Goal: Task Accomplishment & Management: Use online tool/utility

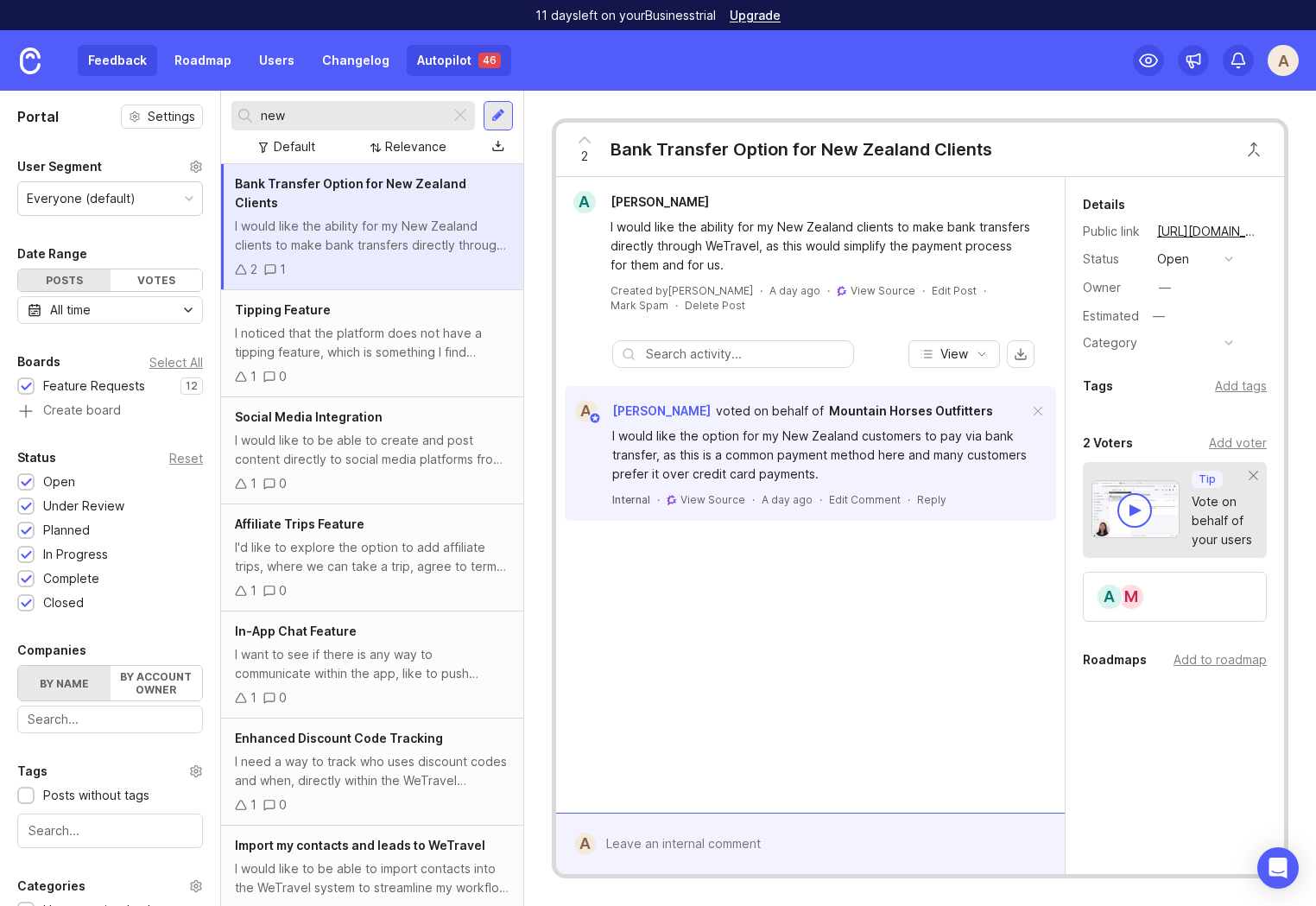
click at [421, 67] on link "Autopilot 46" at bounding box center [459, 61] width 105 height 31
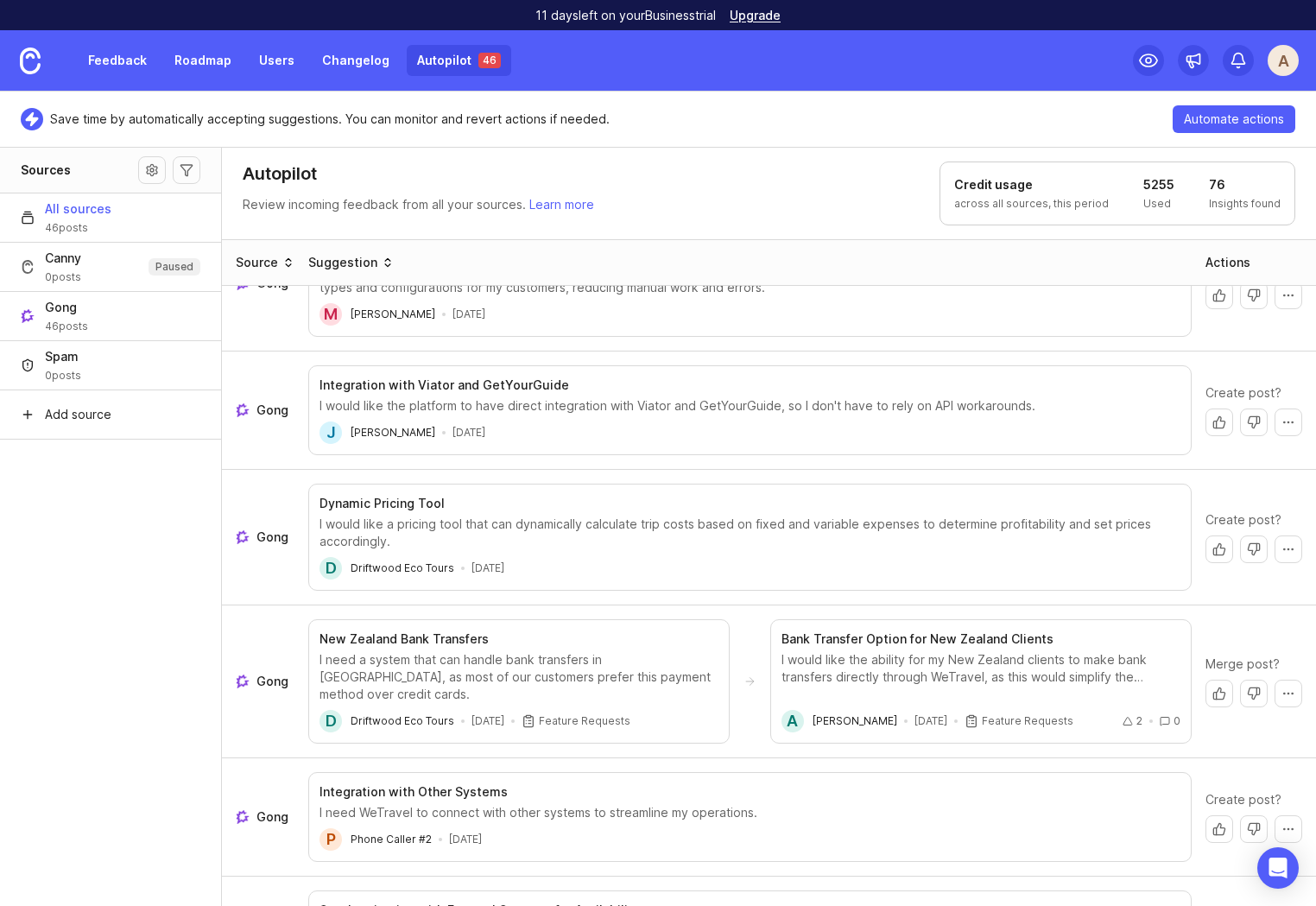
scroll to position [1873, 0]
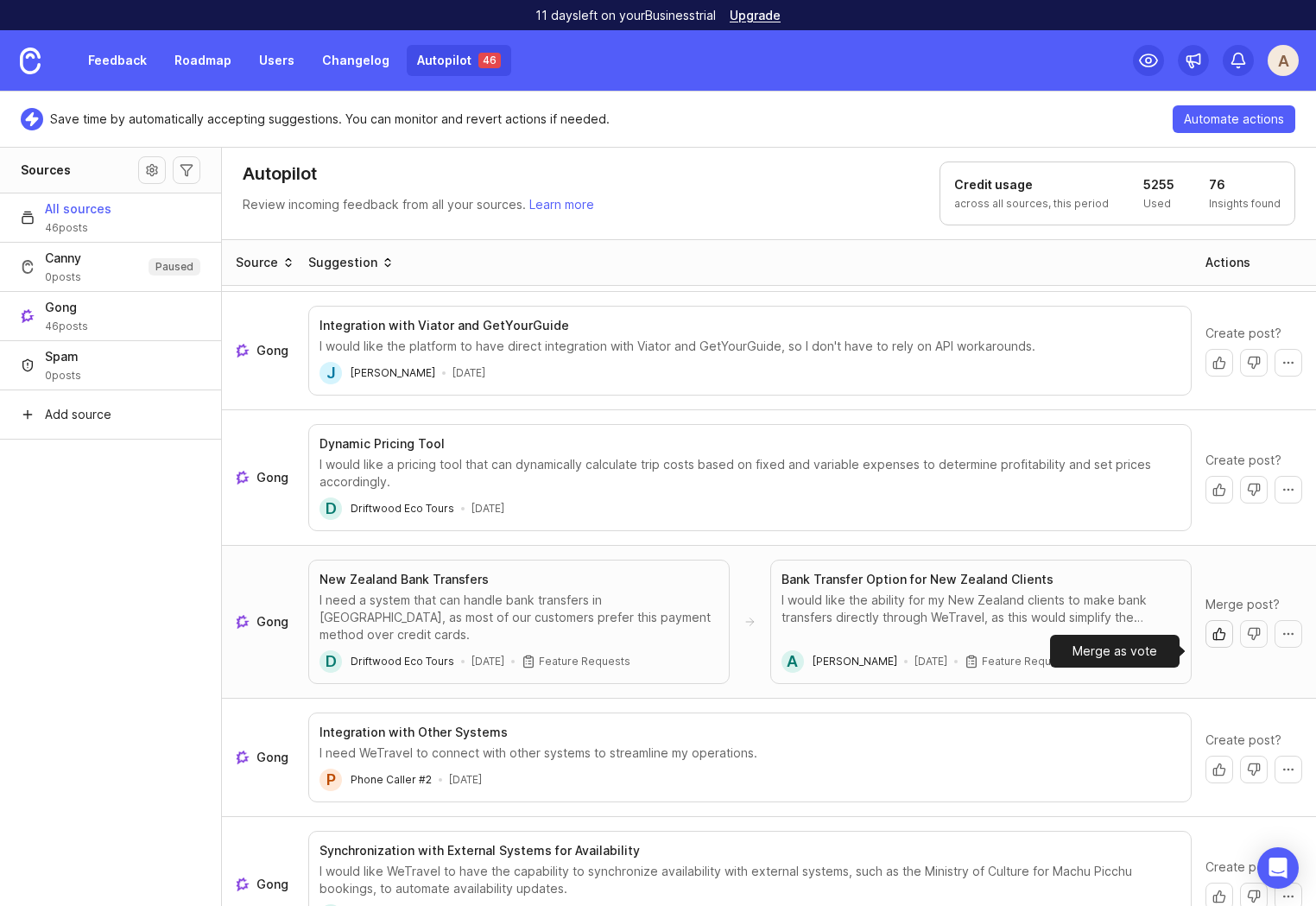
click at [1209, 648] on button "Merge as vote" at bounding box center [1219, 634] width 28 height 28
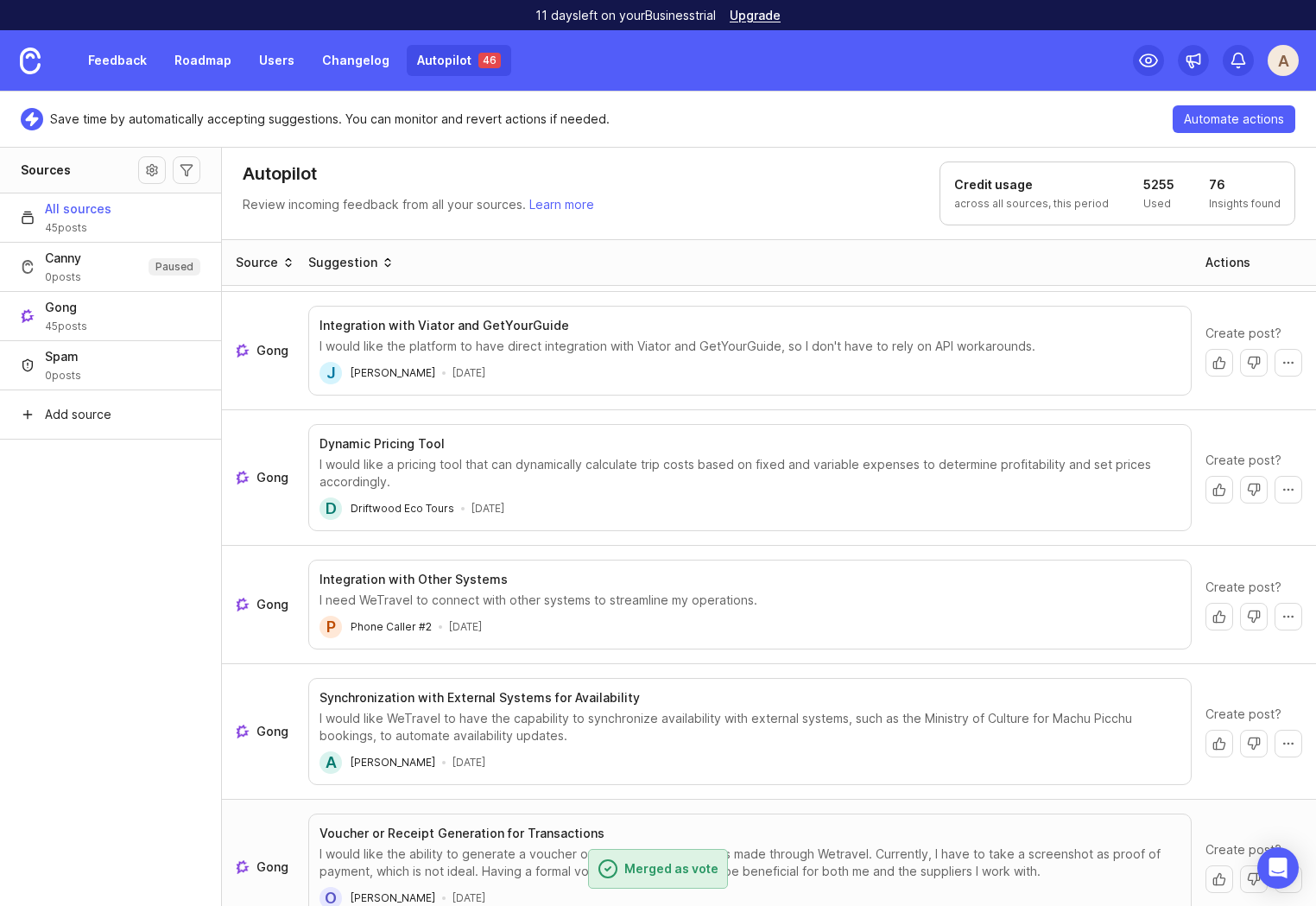
click at [677, 868] on div "I would like the ability to generate a voucher or receipt for transactions made…" at bounding box center [750, 863] width 861 height 35
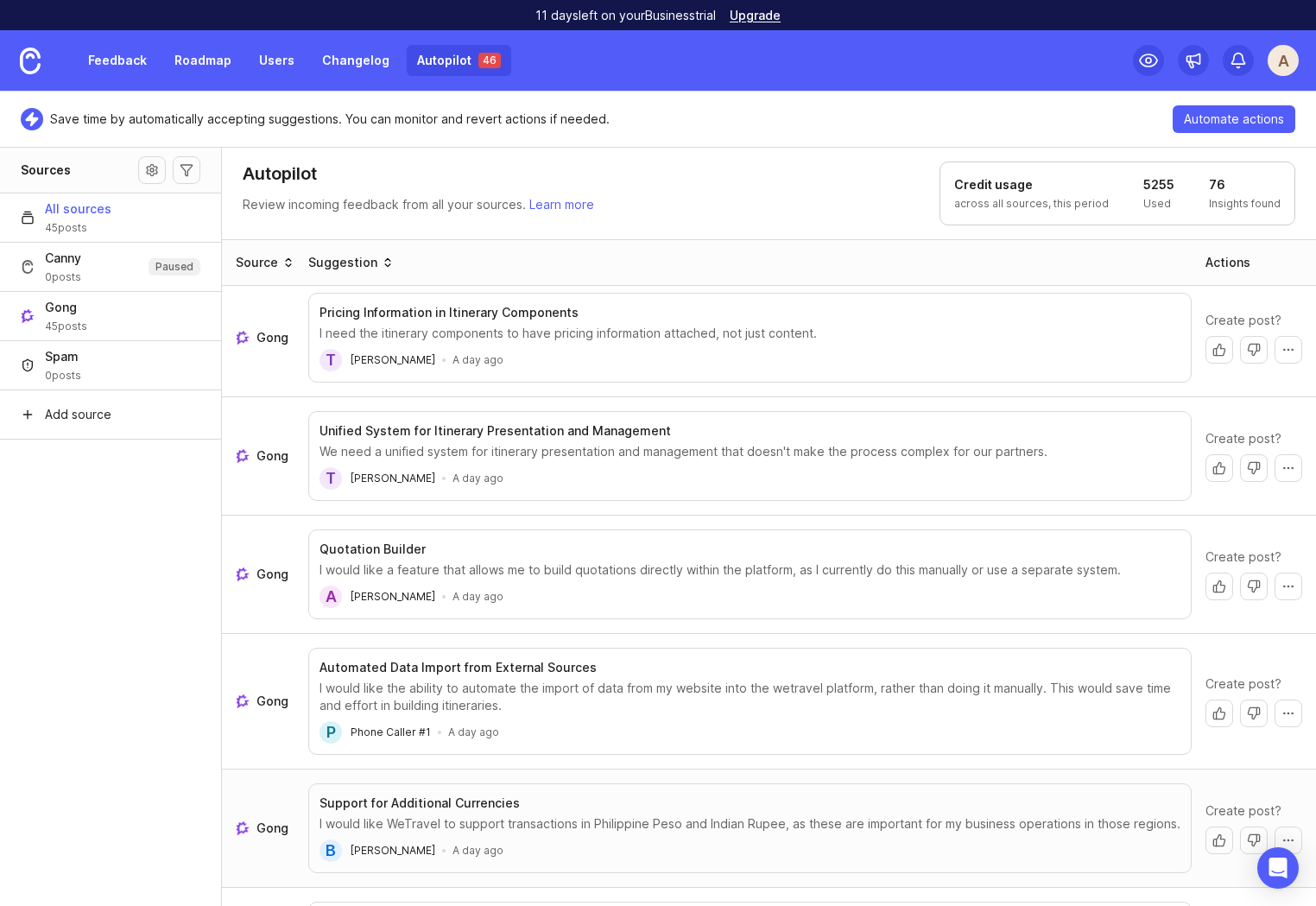
scroll to position [0, 0]
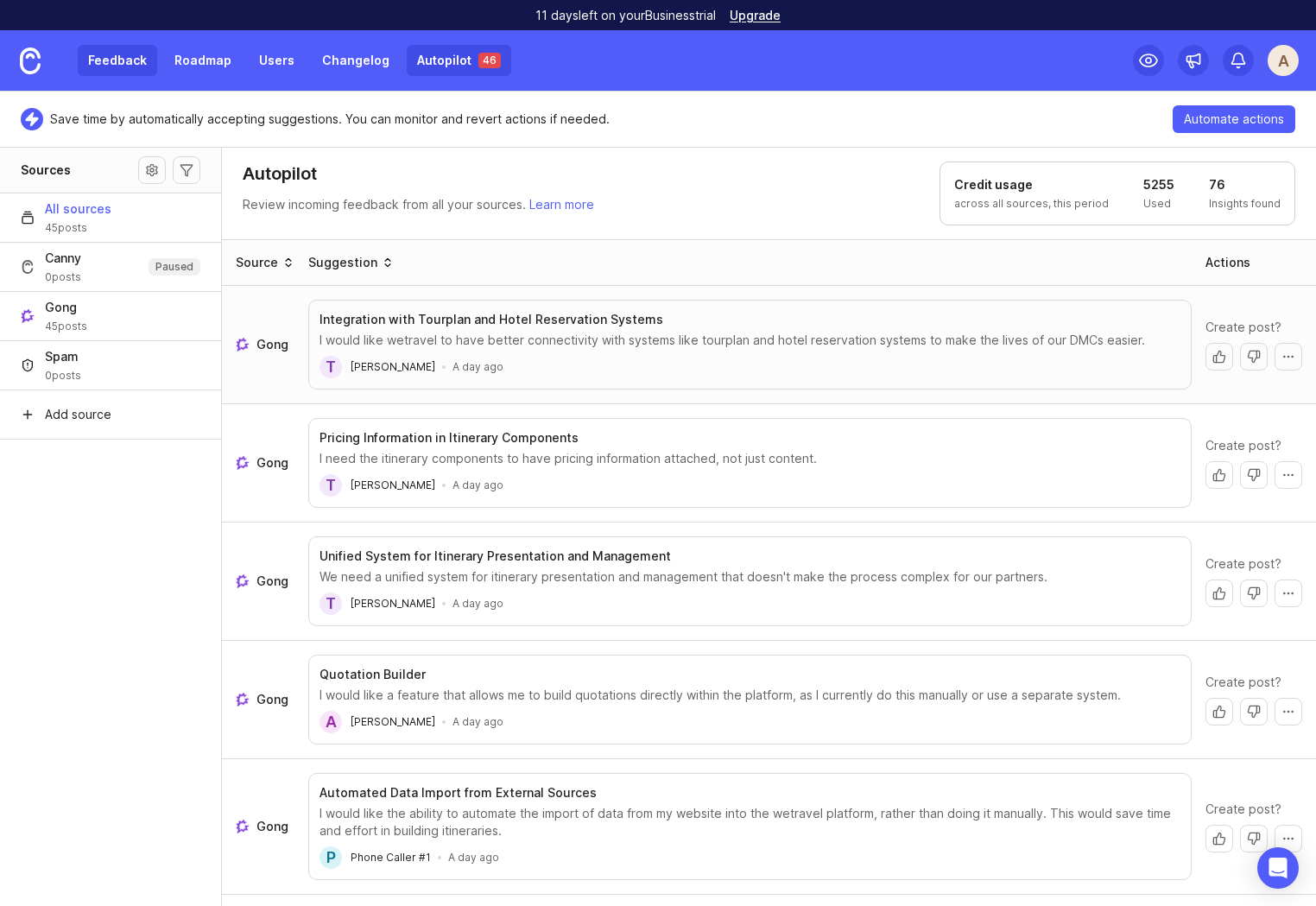
click at [118, 58] on link "Feedback" at bounding box center [118, 61] width 79 height 31
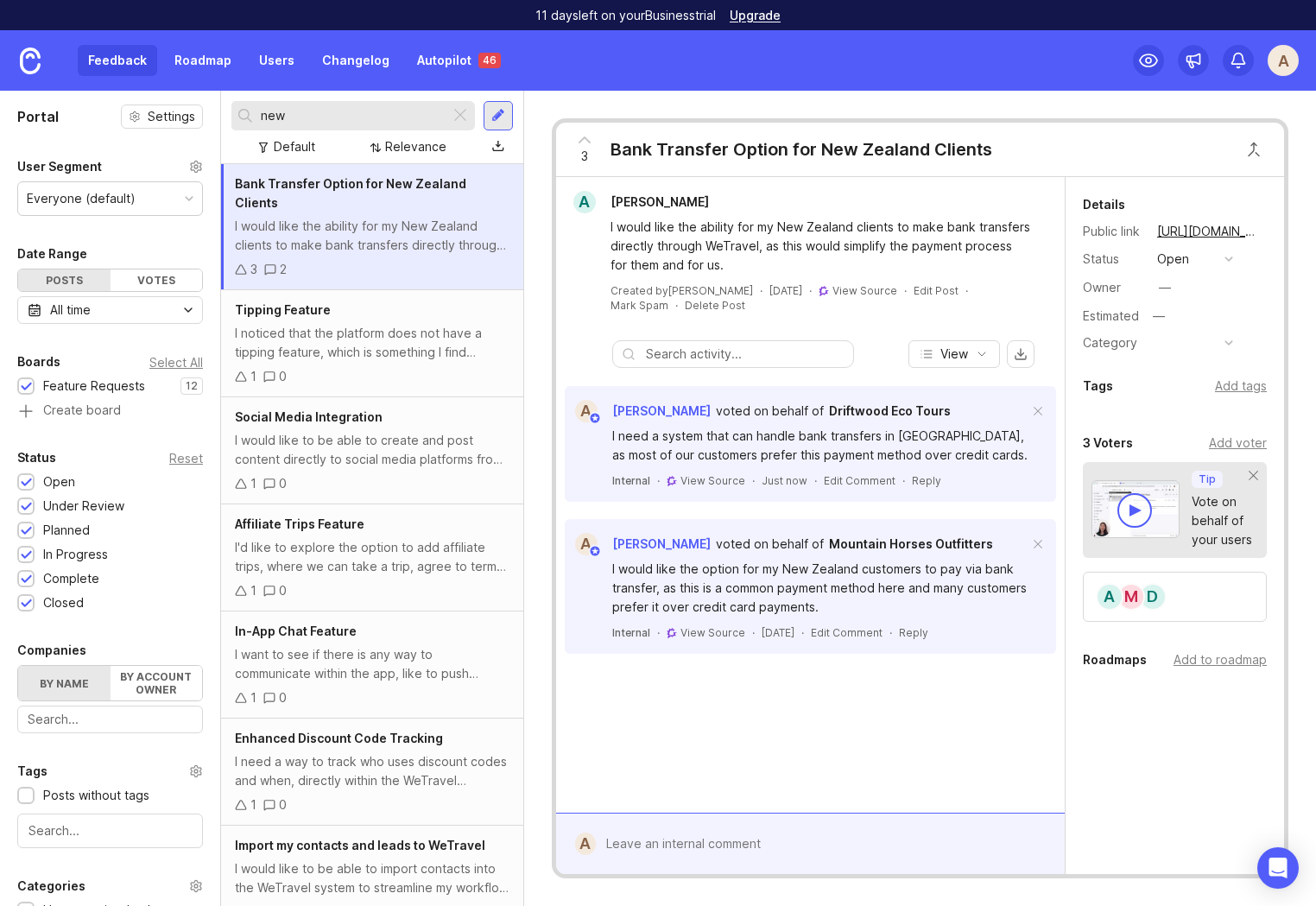
click at [332, 123] on input "new" at bounding box center [352, 115] width 182 height 19
click at [839, 755] on div "A [PERSON_NAME] I would like the ability for my New Zealand clients to make ban…" at bounding box center [810, 494] width 509 height 636
click at [421, 54] on link "Autopilot 46" at bounding box center [459, 61] width 105 height 31
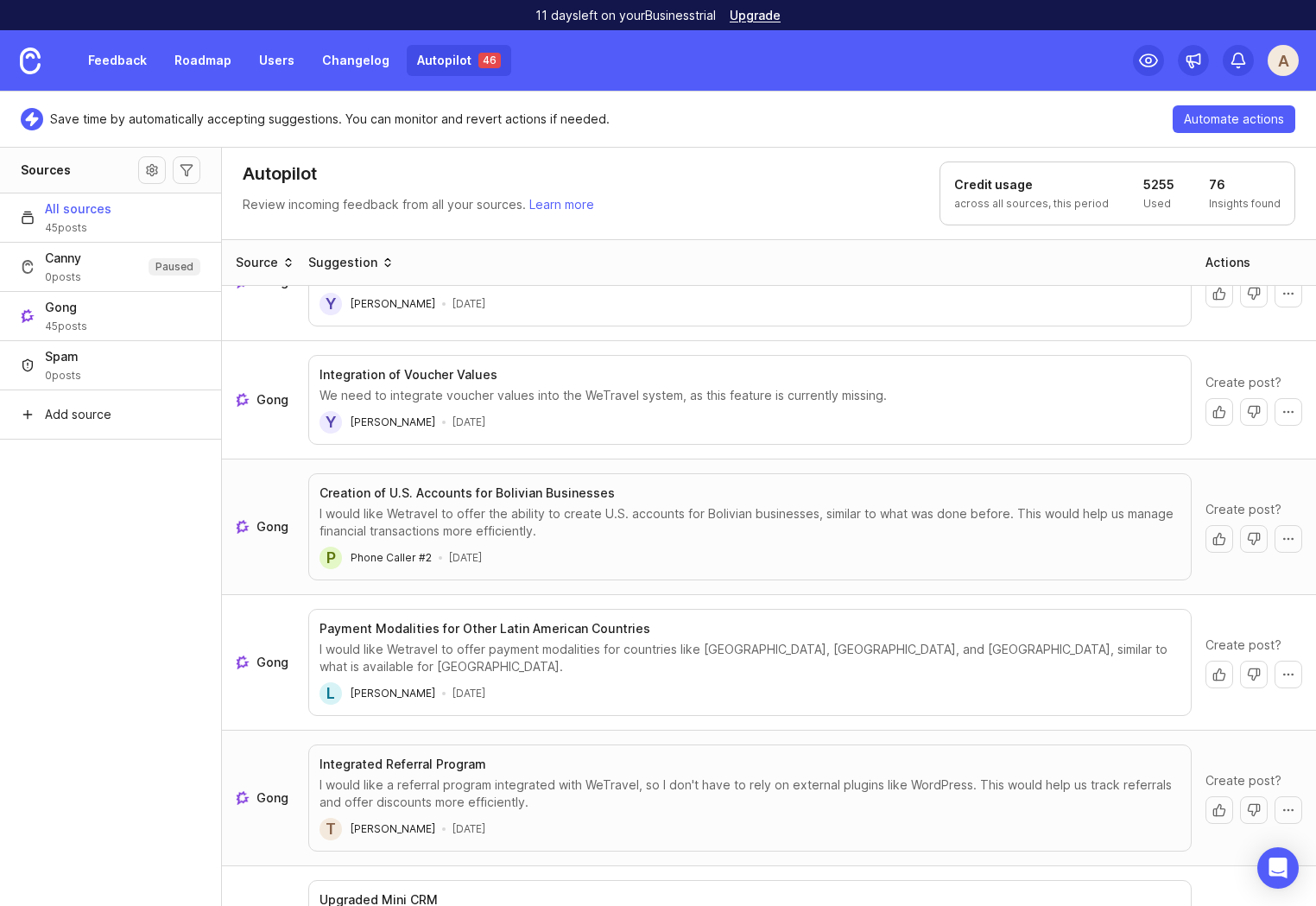
scroll to position [5135, 0]
